Goal: Task Accomplishment & Management: Manage account settings

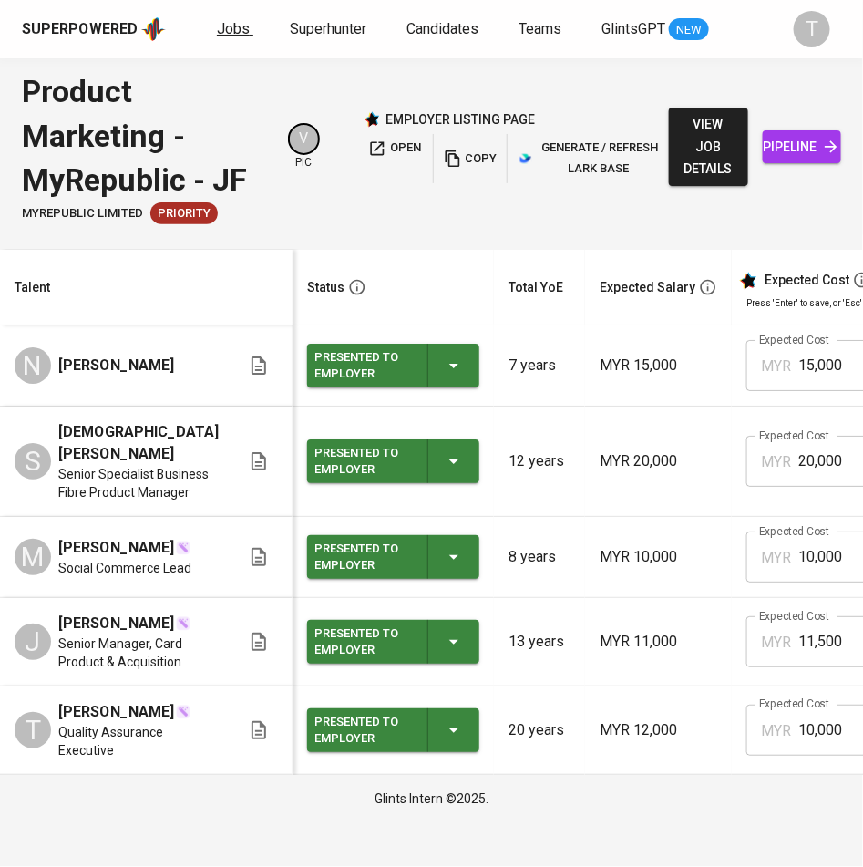
click at [231, 33] on span "Jobs" at bounding box center [233, 28] width 33 height 17
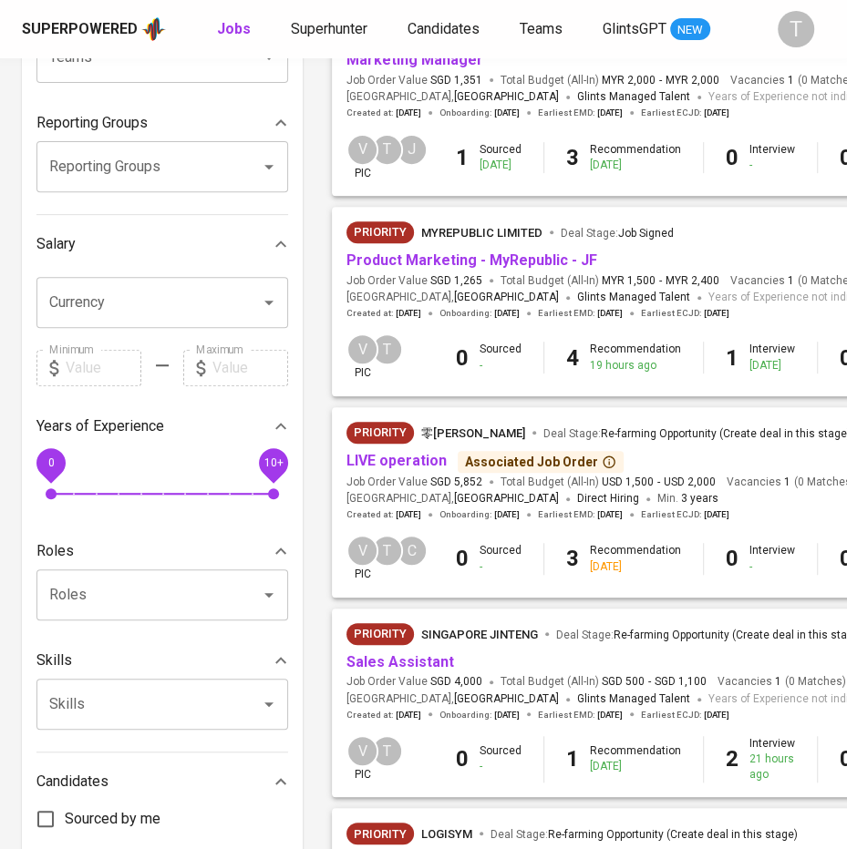
scroll to position [457, 0]
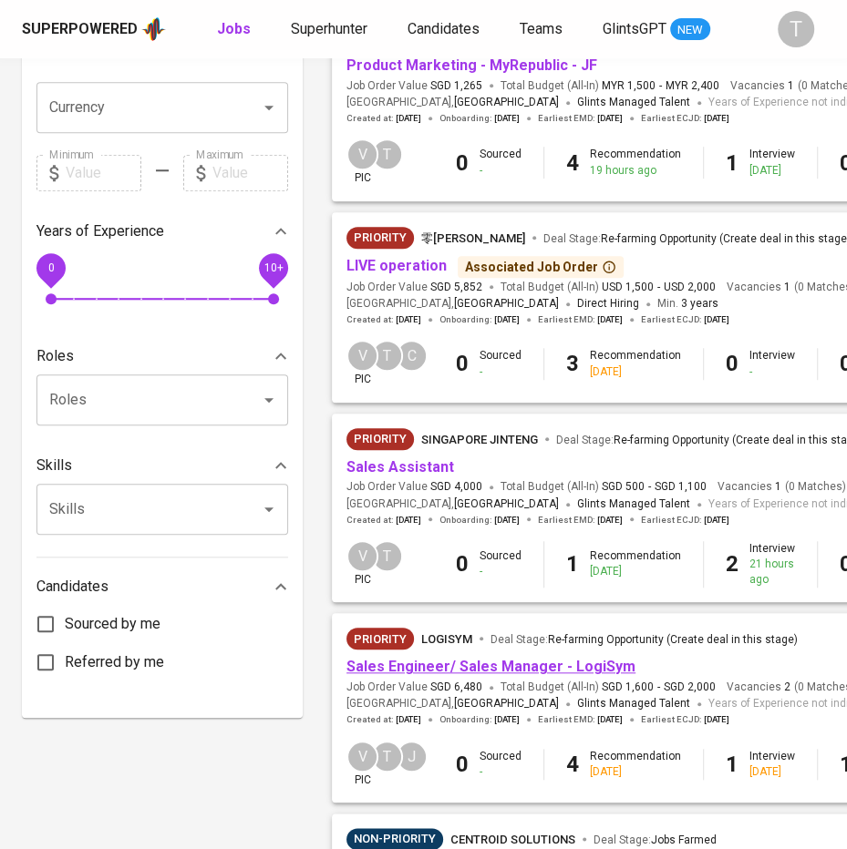
click at [431, 664] on link "Sales Engineer/ Sales Manager - LogiSym" at bounding box center [490, 666] width 289 height 17
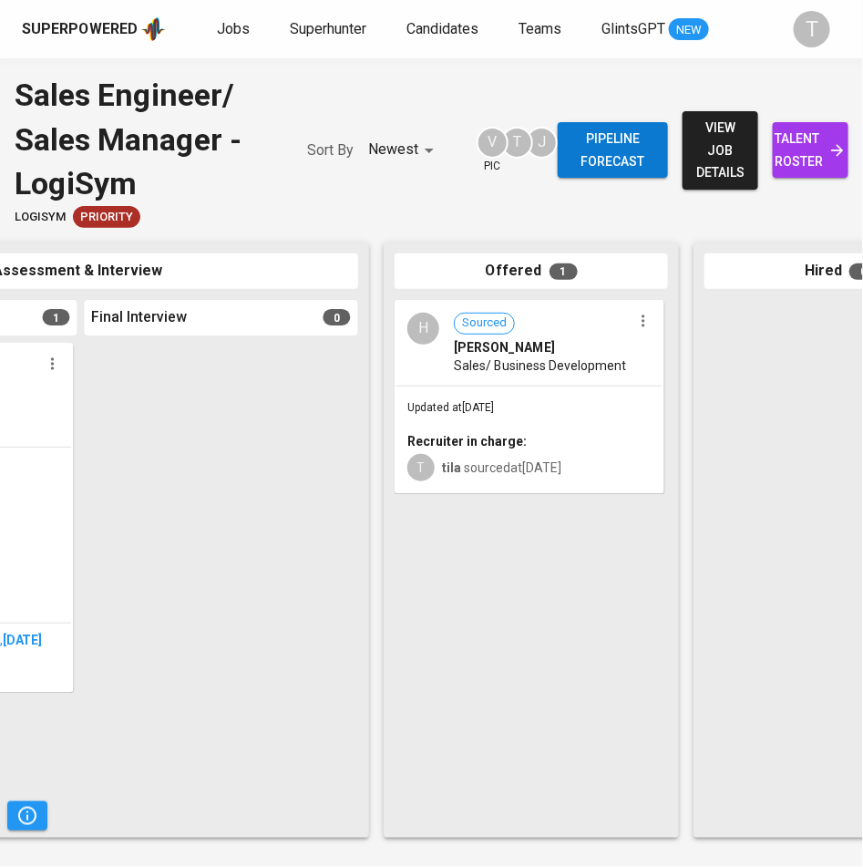
scroll to position [0, 867]
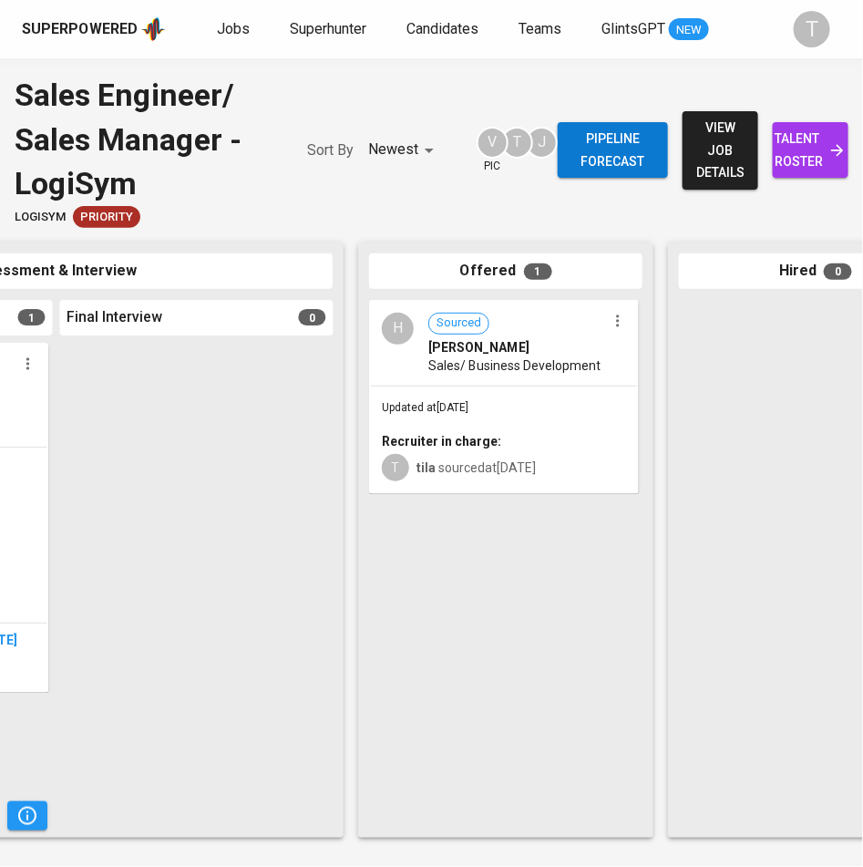
click at [461, 388] on div "Updated at [DATE] Recruiter in charge: T tila sourced at [DATE]" at bounding box center [504, 439] width 266 height 106
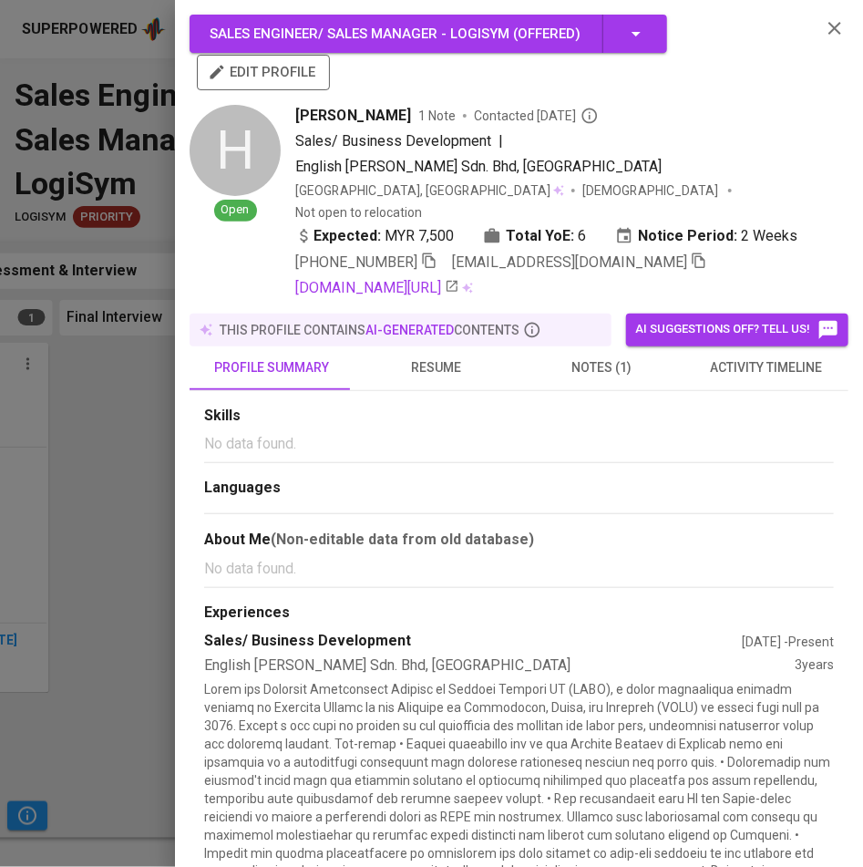
click at [139, 304] on div at bounding box center [431, 433] width 863 height 867
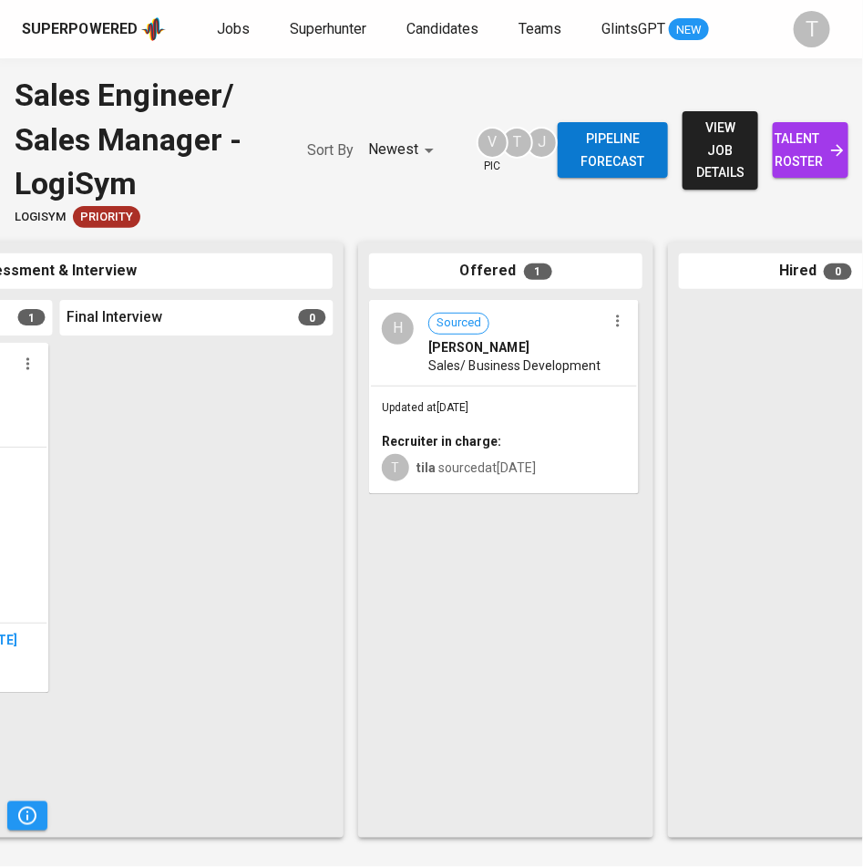
click at [478, 438] on b "Recruiter in charge:" at bounding box center [441, 441] width 119 height 15
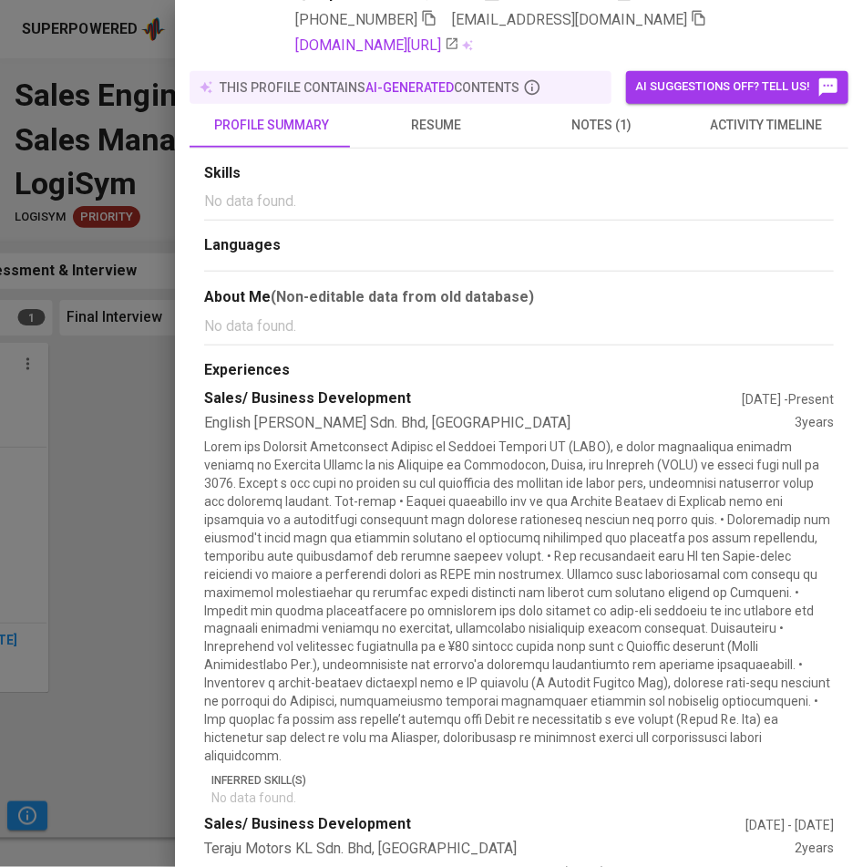
scroll to position [240, 0]
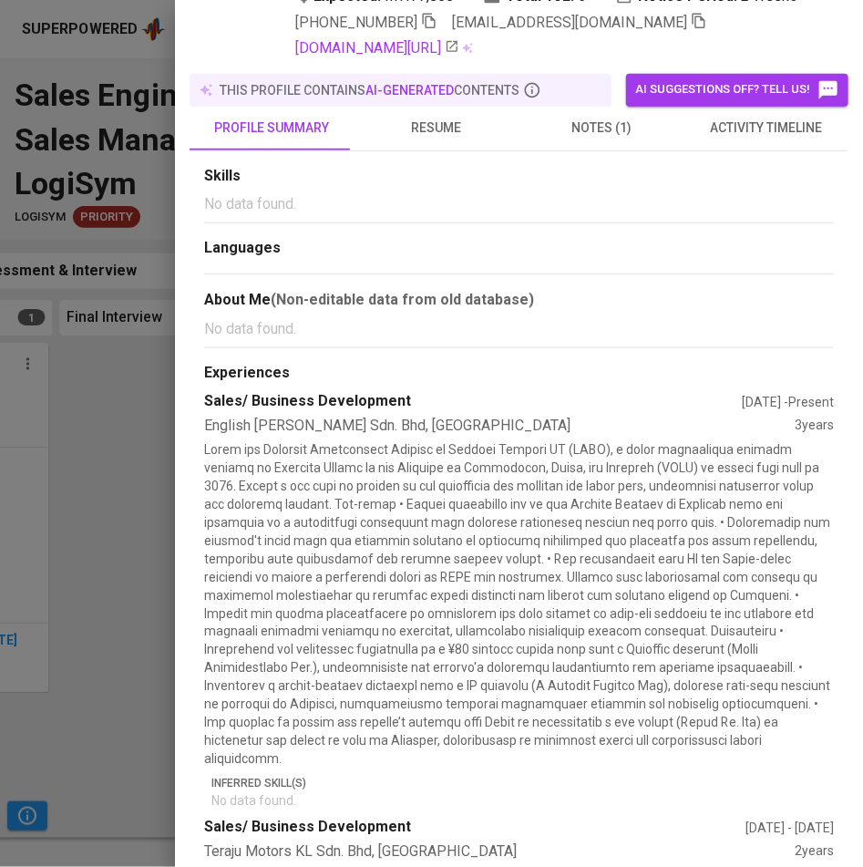
click at [431, 117] on span "resume" at bounding box center [436, 128] width 143 height 23
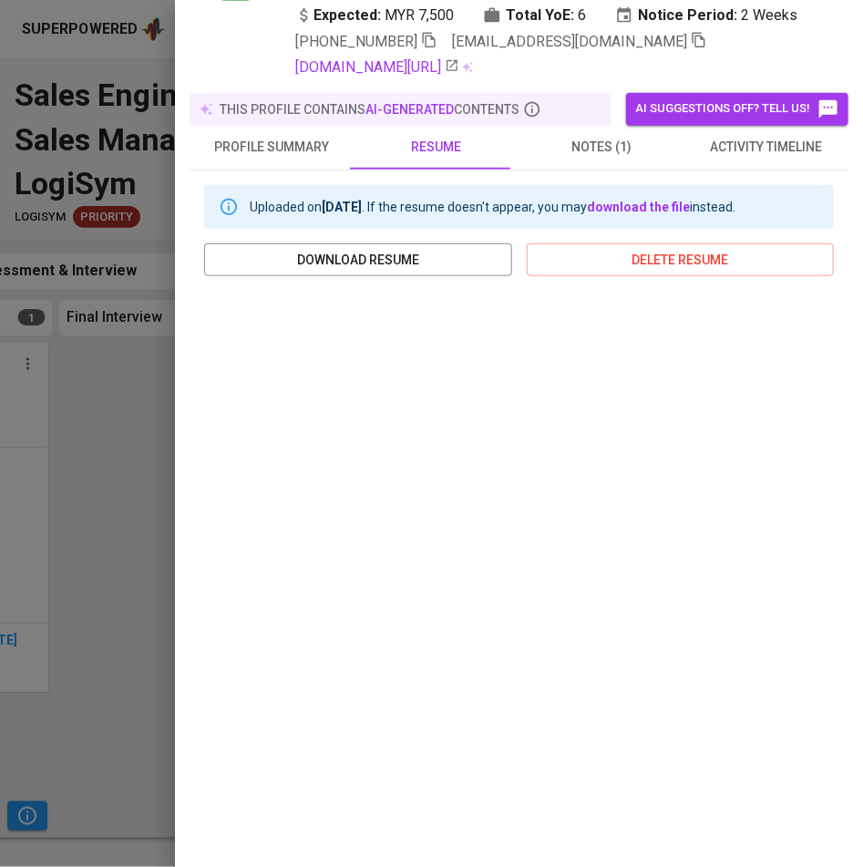
scroll to position [170, 0]
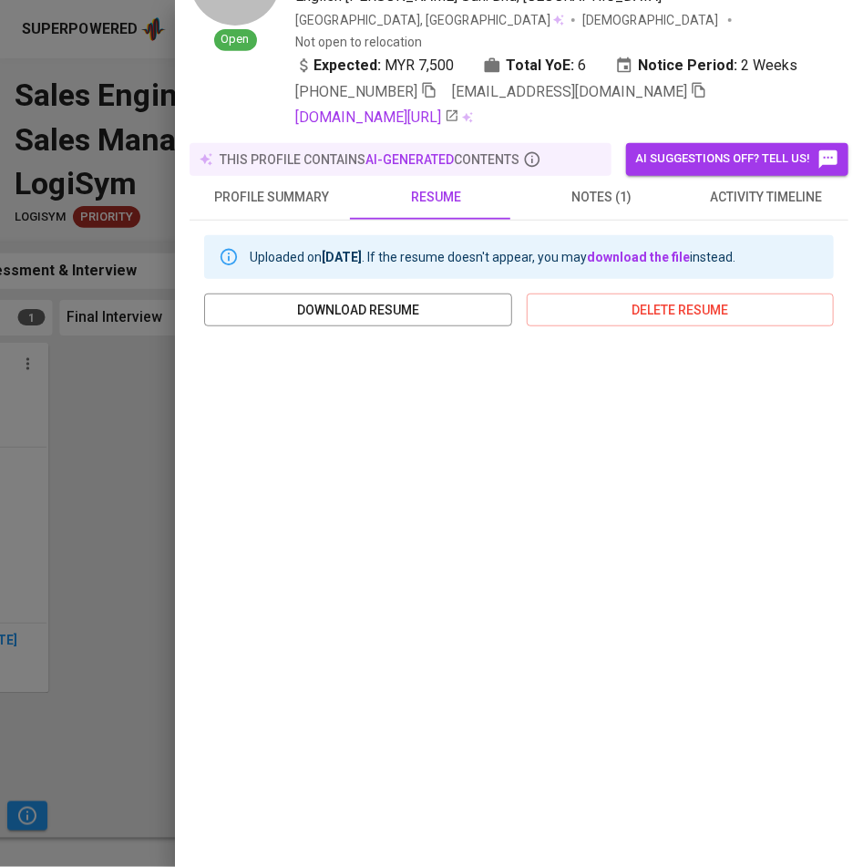
click at [90, 428] on div at bounding box center [431, 433] width 863 height 867
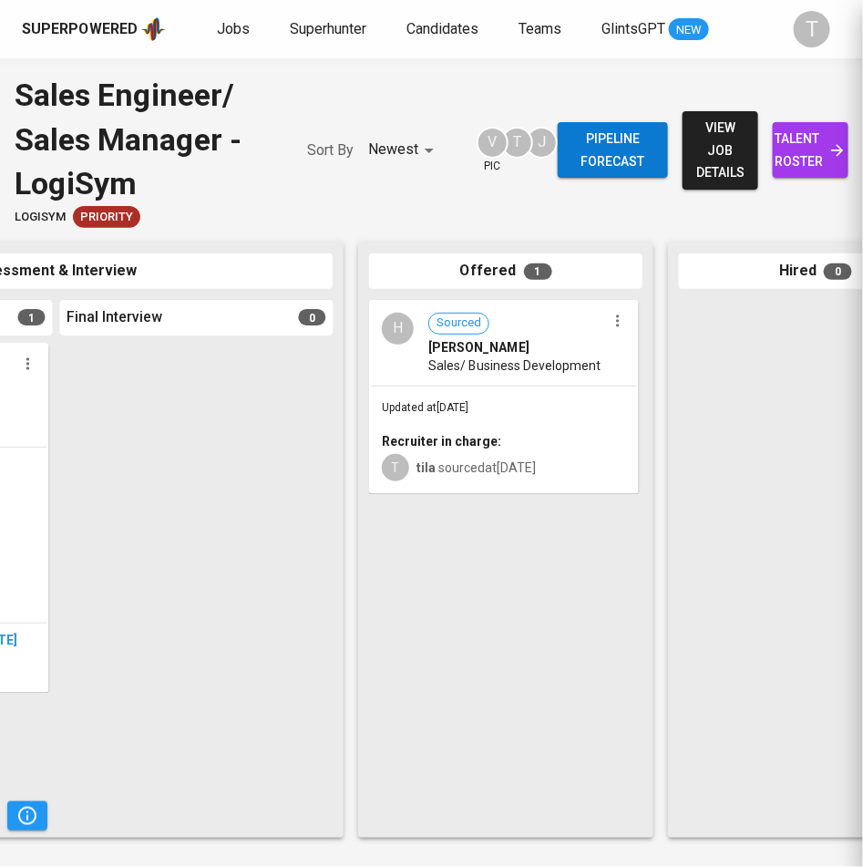
scroll to position [0, 0]
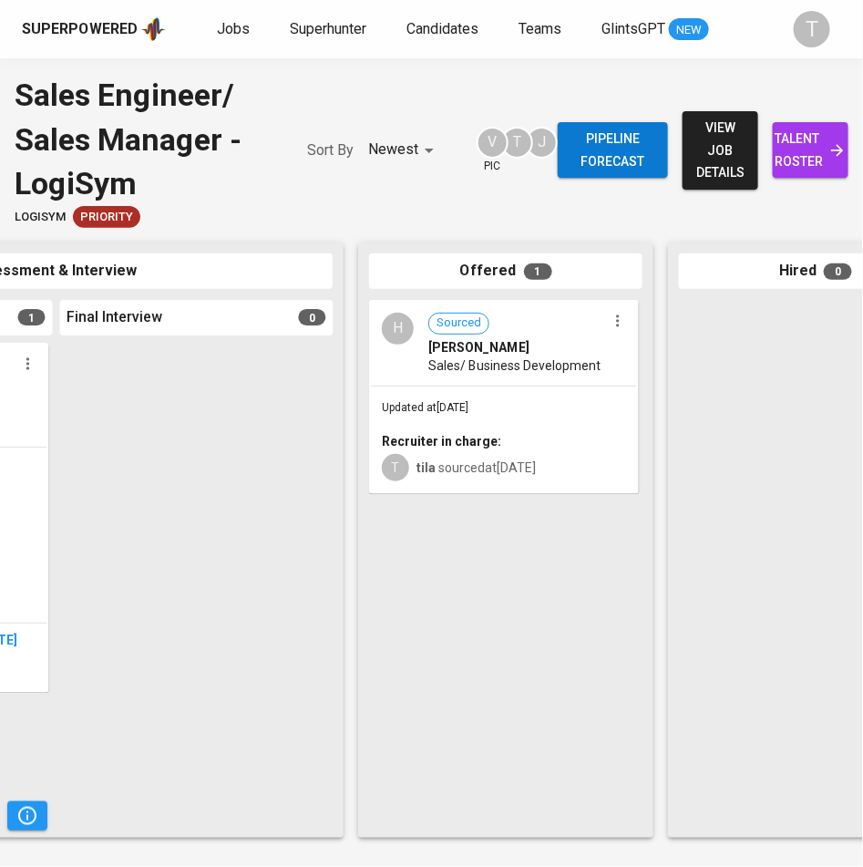
click at [819, 139] on span "talent roster" at bounding box center [811, 150] width 46 height 45
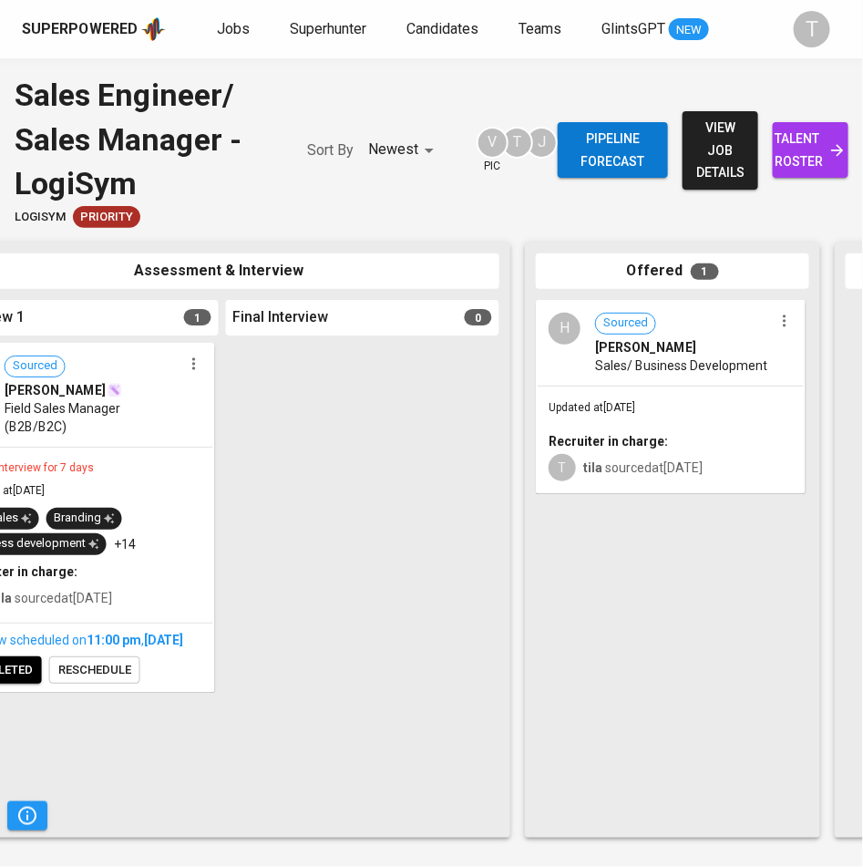
scroll to position [0, 702]
click at [630, 395] on div "Updated at [DATE] Recruiter in charge: T tila sourced at [DATE]" at bounding box center [669, 439] width 266 height 106
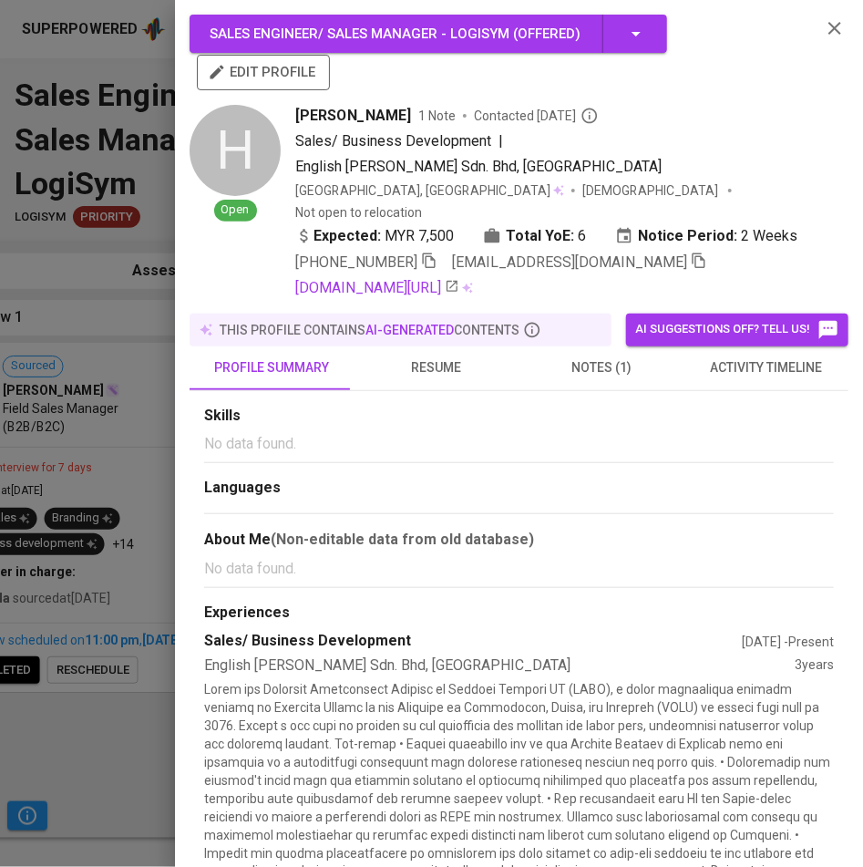
click at [588, 356] on span "notes (1)" at bounding box center [601, 367] width 143 height 23
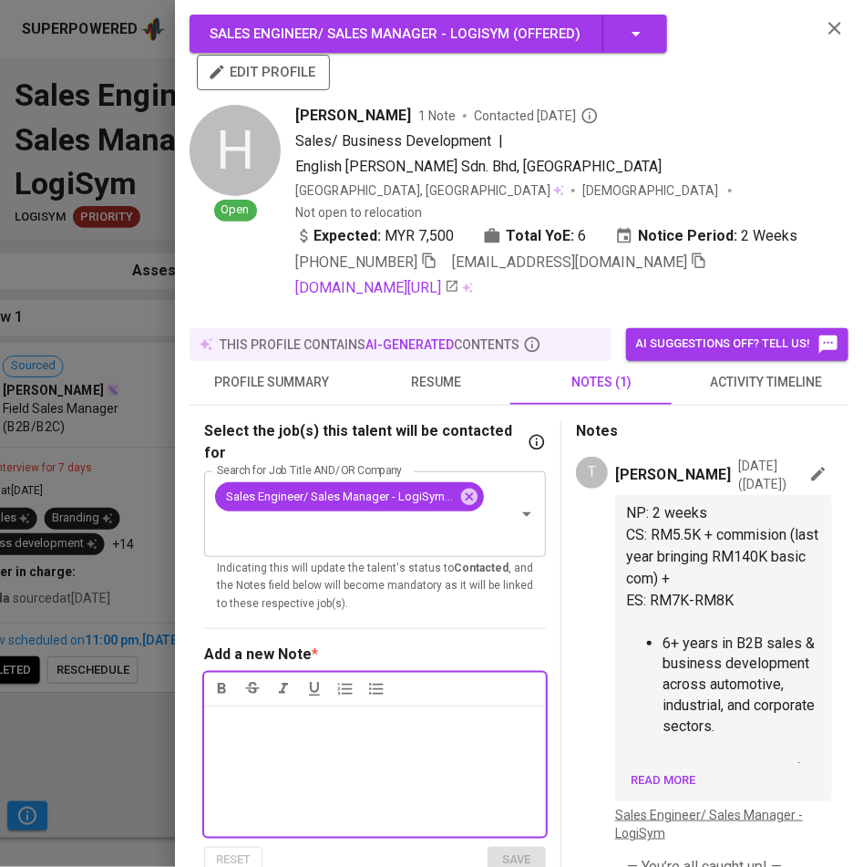
click at [663, 770] on span "Read more" at bounding box center [663, 780] width 65 height 21
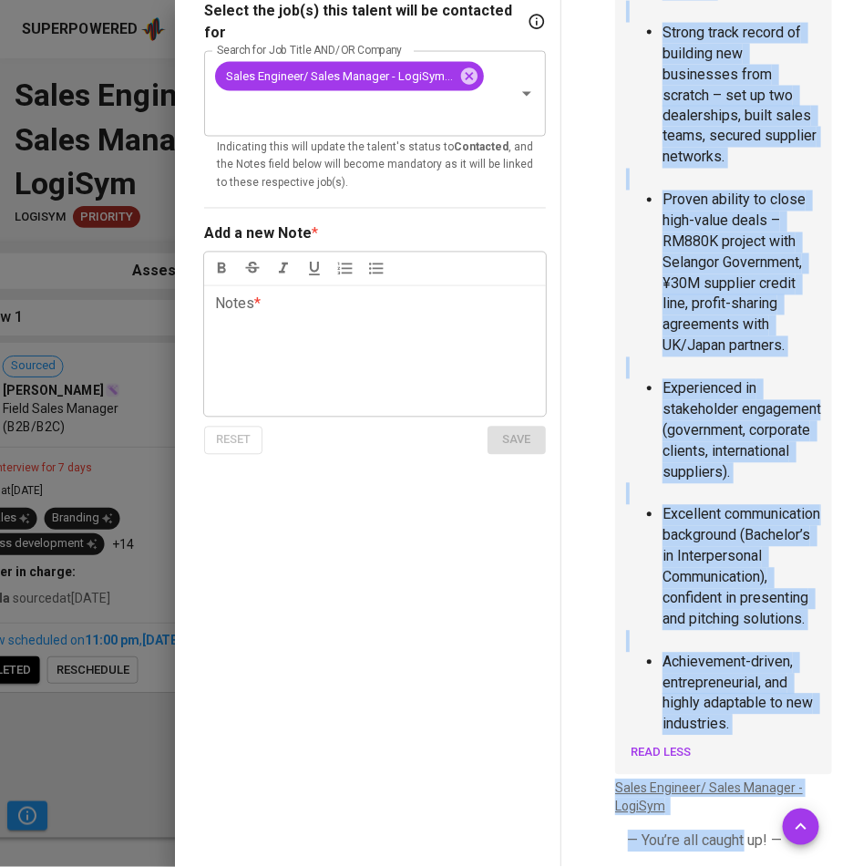
scroll to position [825, 0]
drag, startPoint x: 625, startPoint y: 467, endPoint x: 766, endPoint y: 736, distance: 304.1
click at [766, 736] on div "NP: 2 weeks CS: RM5.5K + commision (last year bringing RM140K basic com) + ES: …" at bounding box center [723, 251] width 195 height 971
copy div "NP: 2 weeks CS: RM5.5K + commision (last year bringing RM140K basic com) + ES: …"
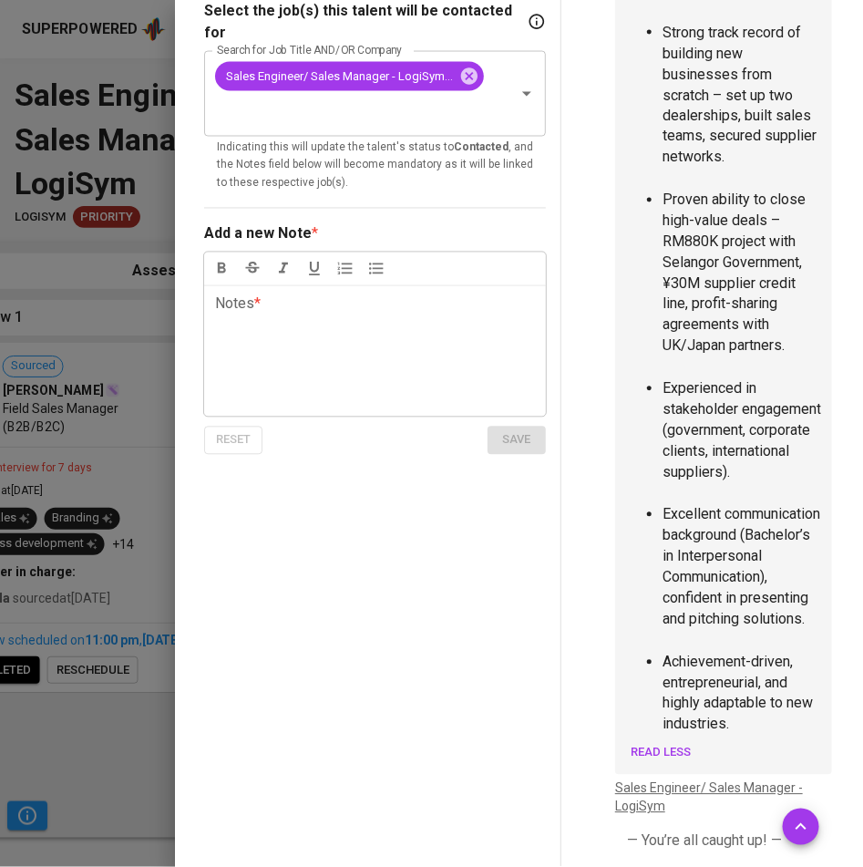
click at [134, 155] on div at bounding box center [431, 433] width 863 height 867
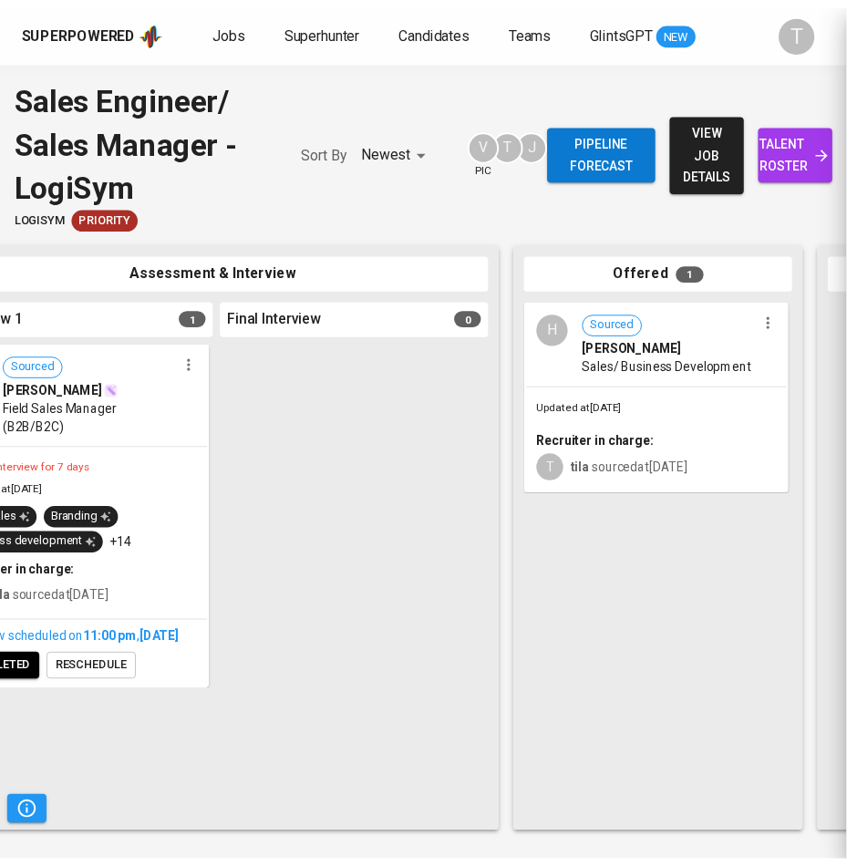
scroll to position [0, 0]
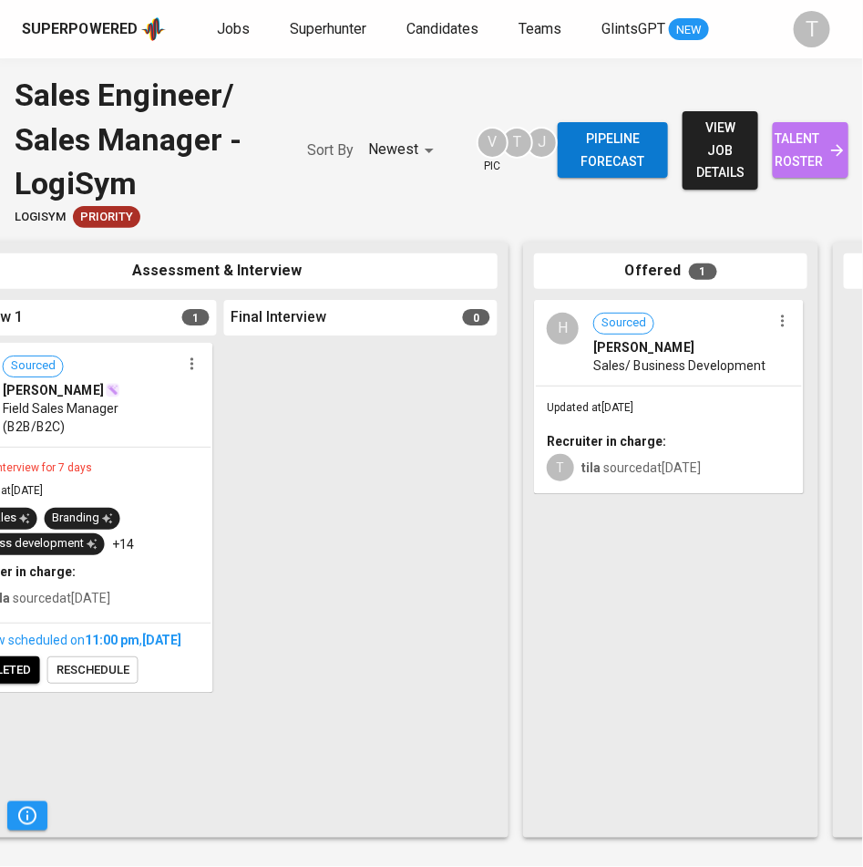
click at [794, 149] on span "talent roster" at bounding box center [811, 150] width 46 height 45
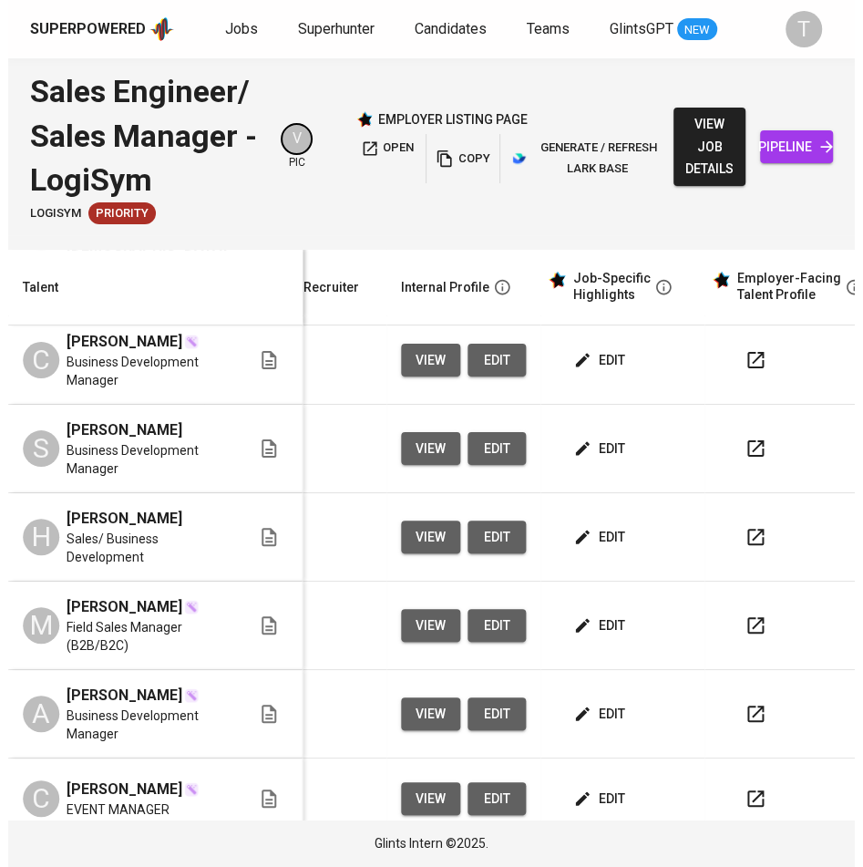
scroll to position [197, 744]
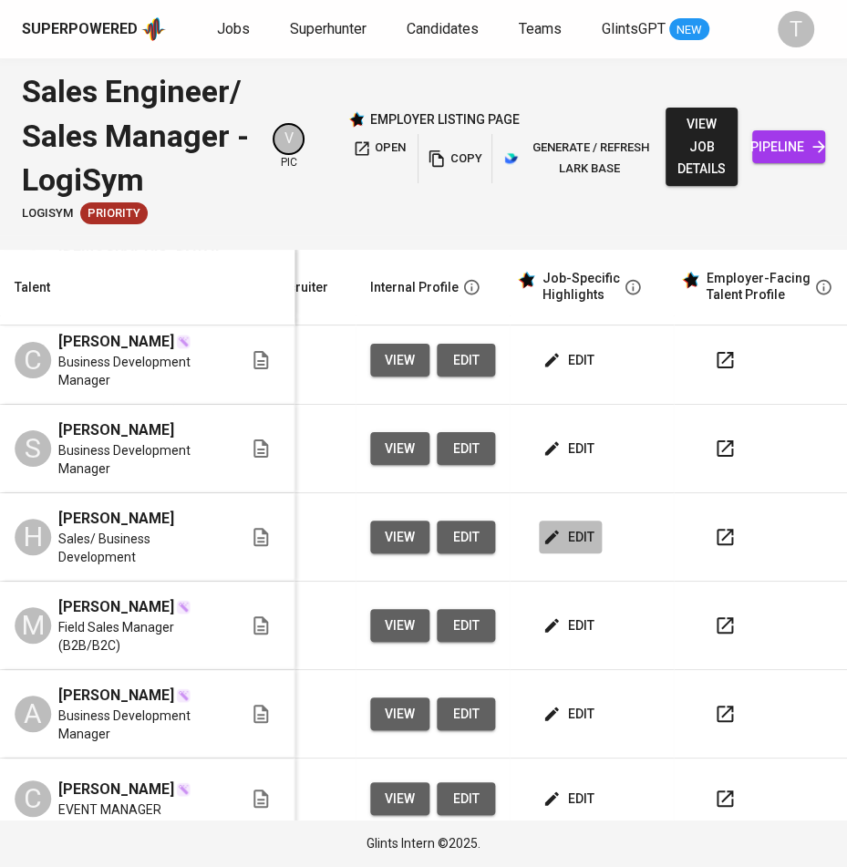
click at [546, 526] on span "edit" at bounding box center [570, 537] width 48 height 23
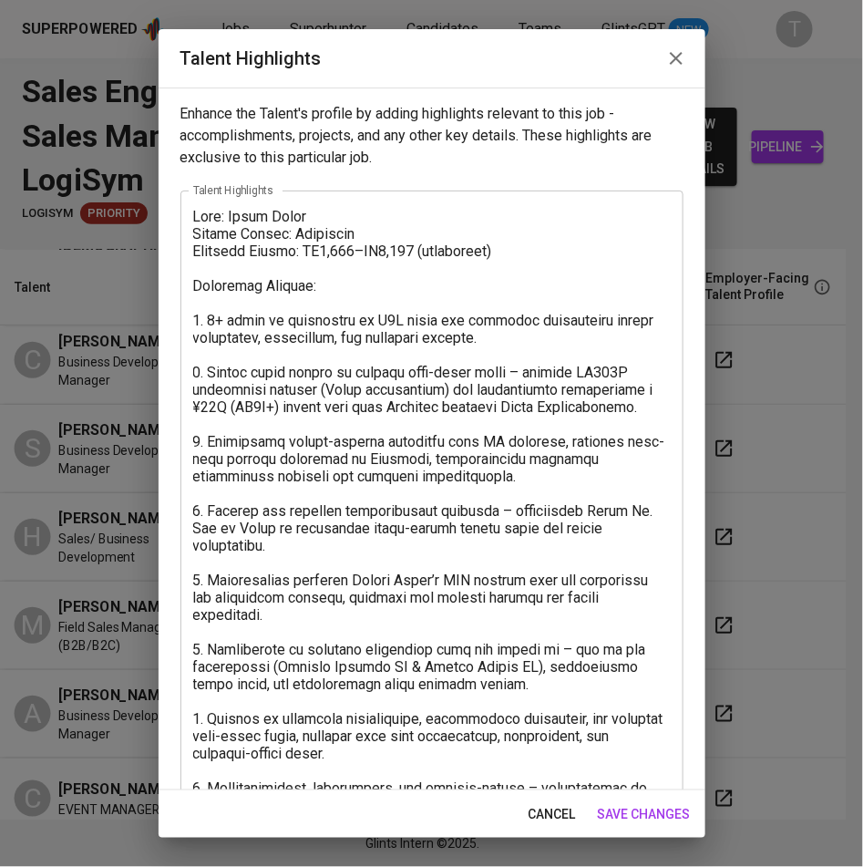
scroll to position [72, 0]
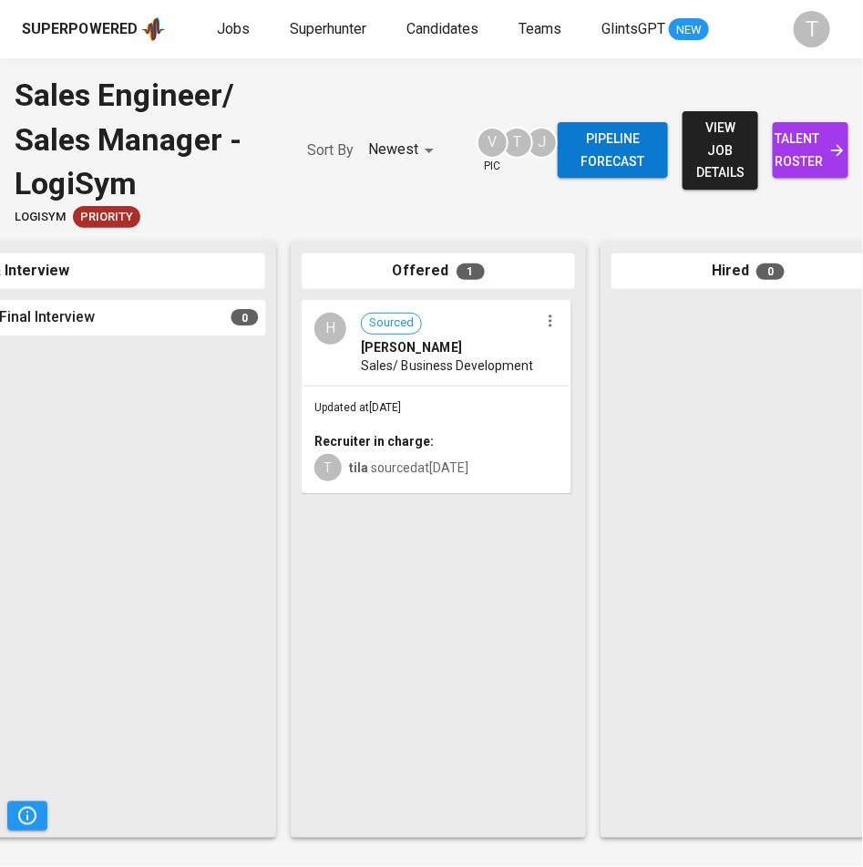
scroll to position [0, 935]
click at [496, 406] on div "Updated at [DATE] Recruiter in charge: T tila sourced at [DATE]" at bounding box center [436, 439] width 266 height 106
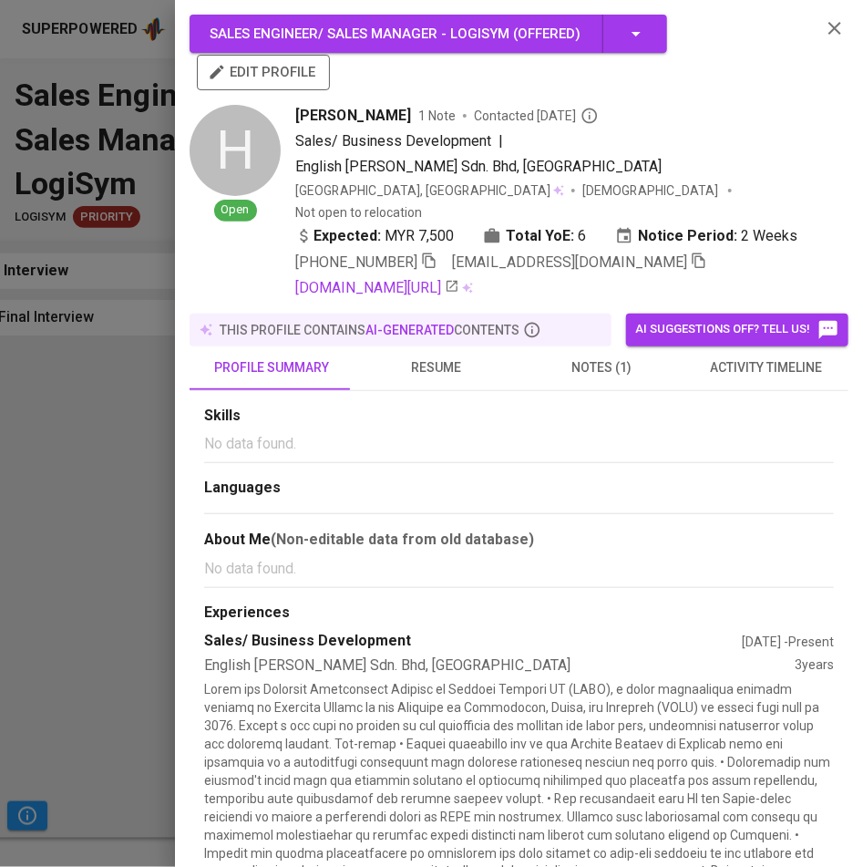
click at [30, 499] on div at bounding box center [431, 433] width 863 height 867
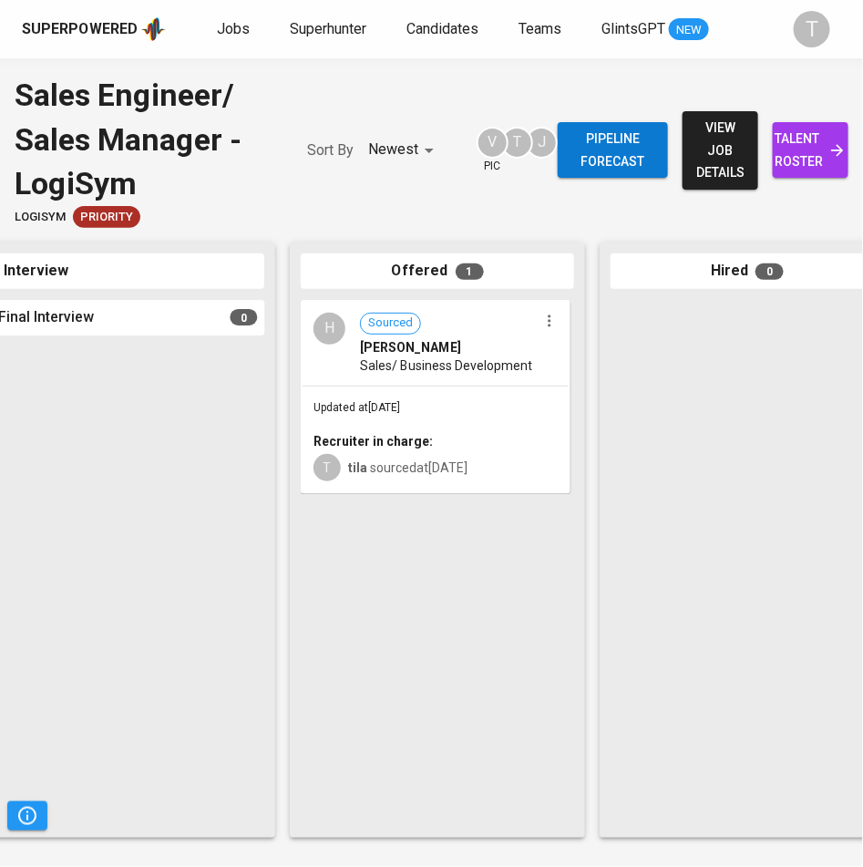
click at [421, 343] on span "[PERSON_NAME]" at bounding box center [410, 347] width 101 height 18
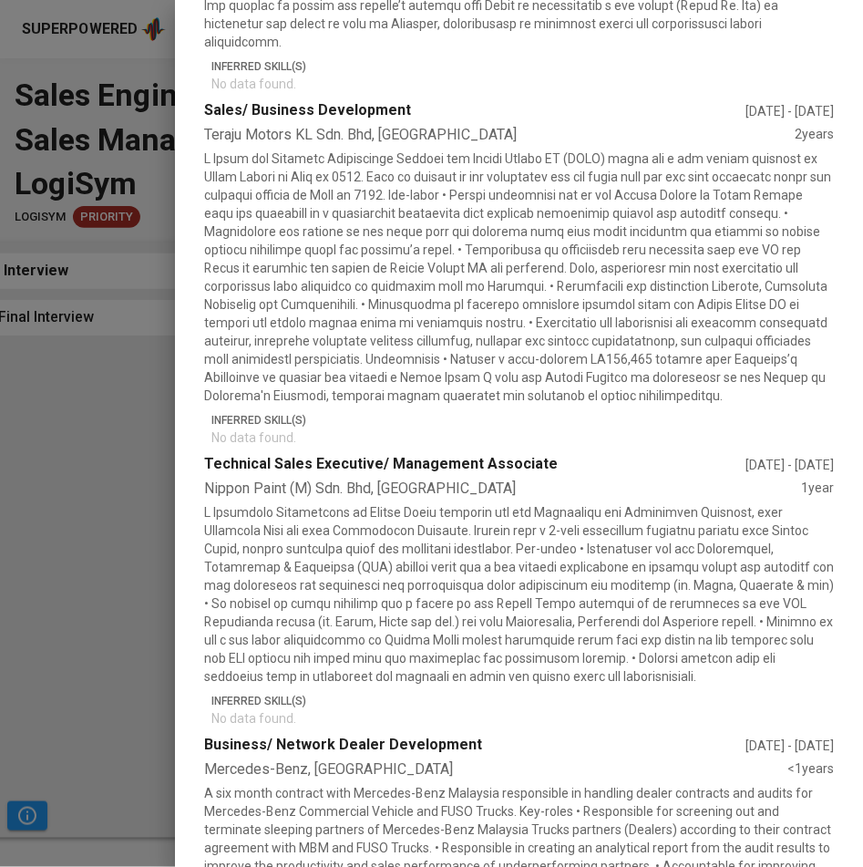
scroll to position [1145, 0]
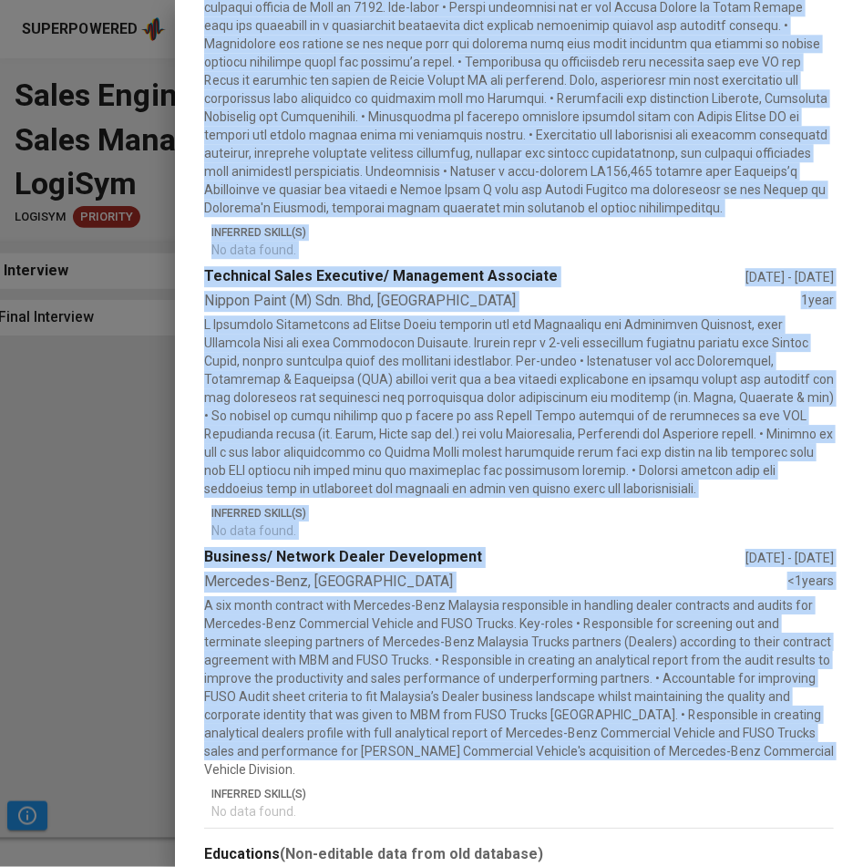
drag, startPoint x: 204, startPoint y: 245, endPoint x: 756, endPoint y: 715, distance: 724.8
click at [756, 715] on section "Experiences Sales/ Business Development [DATE] - Present English [PERSON_NAME] …" at bounding box center [519, 139] width 630 height 1363
copy section "Lorem/ Ipsumdol Sitametcons Adi 9990 - Elitsed Doeiusm Tempori UT Lab. Etd, Mag…"
